Goal: Task Accomplishment & Management: Manage account settings

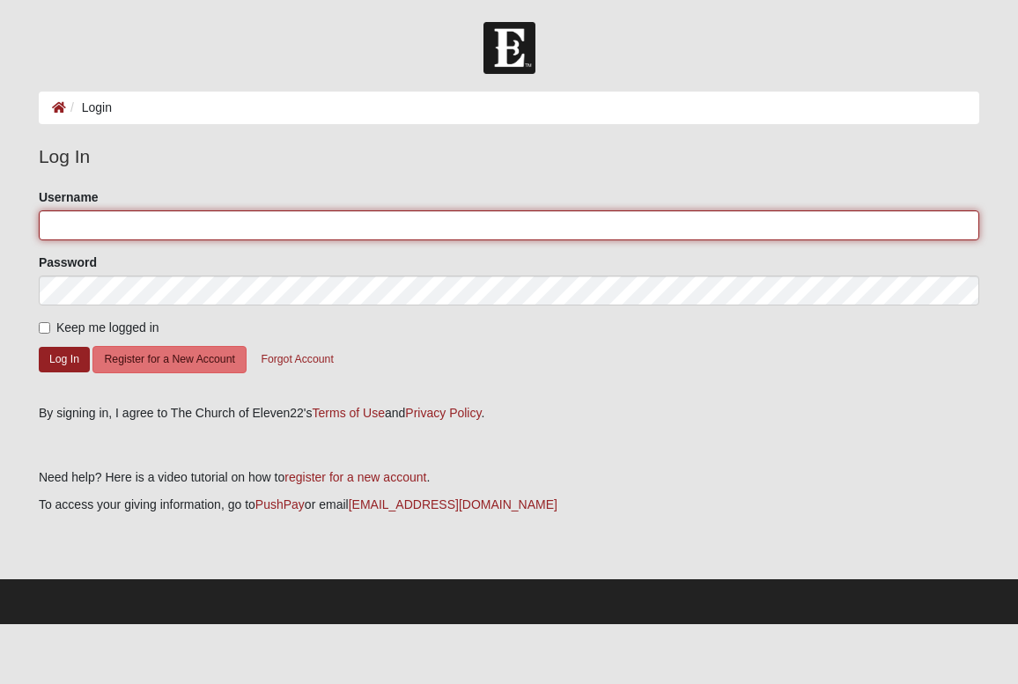
click at [249, 225] on input "Username" at bounding box center [509, 225] width 940 height 30
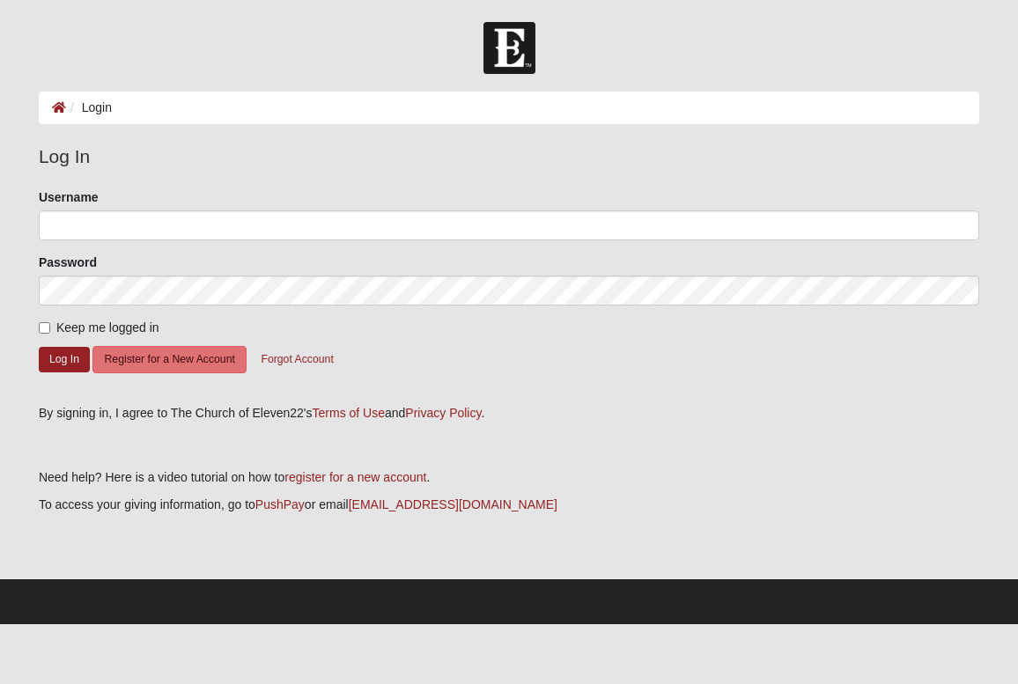
click at [516, 386] on form "Please correct the following: Username Password Keep me logged in Log In Regist…" at bounding box center [509, 290] width 940 height 204
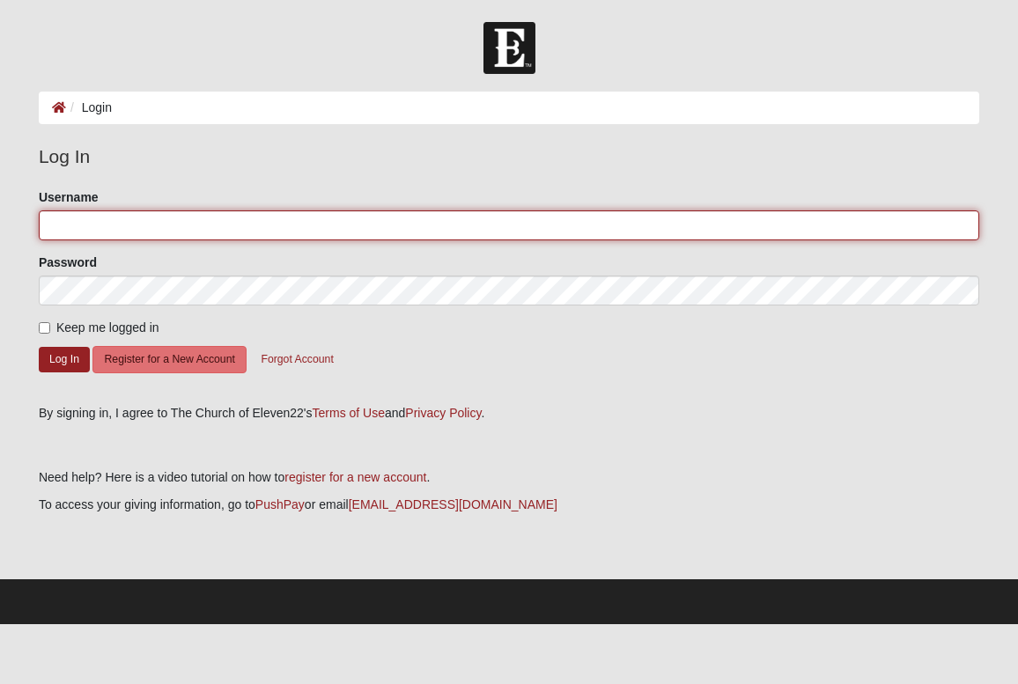
click at [100, 222] on input "Username" at bounding box center [509, 225] width 940 height 30
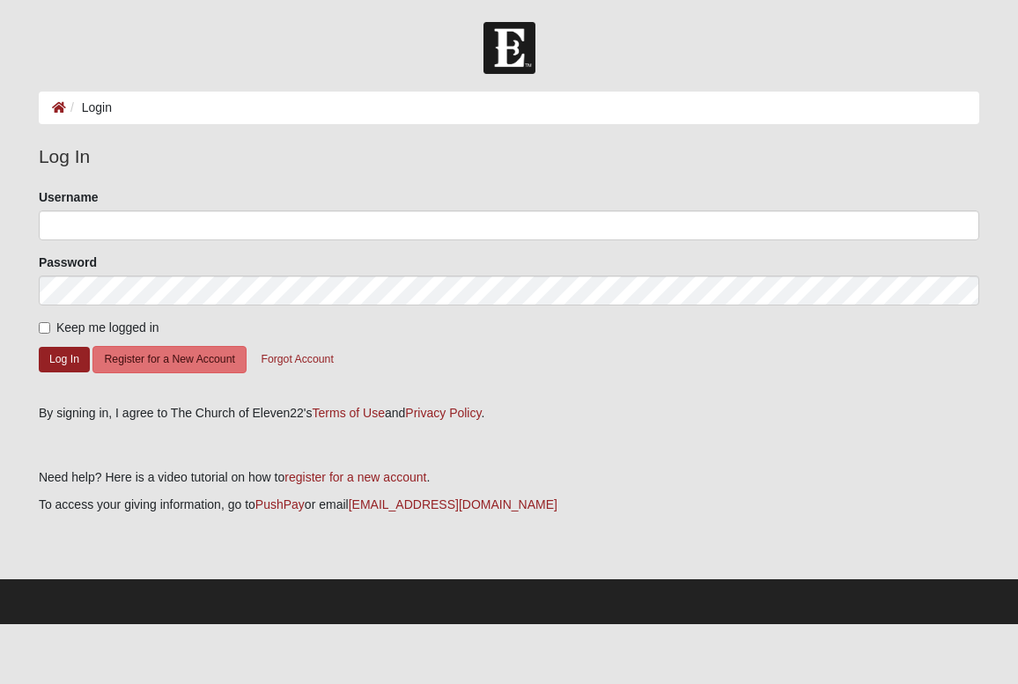
click at [92, 107] on li "Login" at bounding box center [89, 108] width 46 height 18
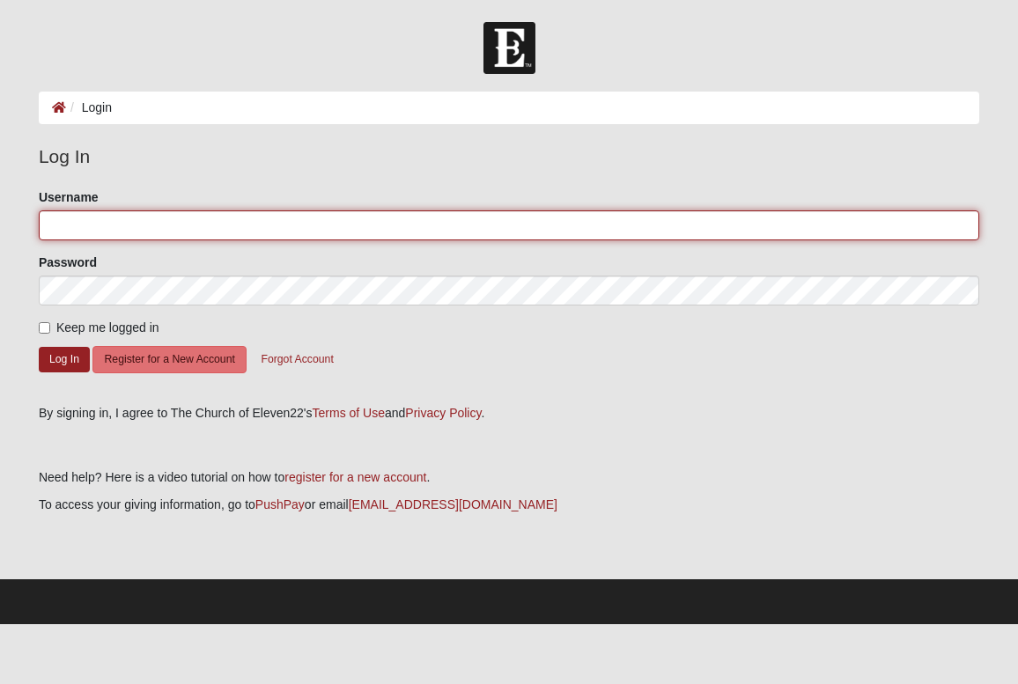
click at [177, 224] on input "Username" at bounding box center [509, 225] width 940 height 30
